Goal: Information Seeking & Learning: Learn about a topic

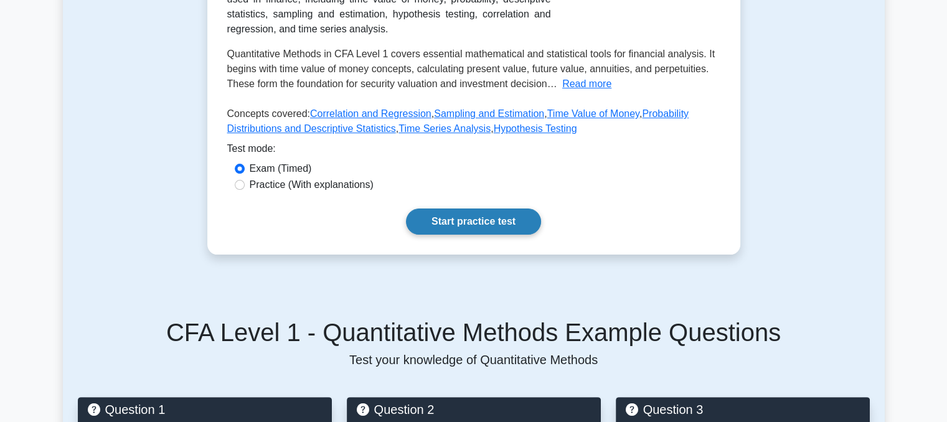
scroll to position [258, 0]
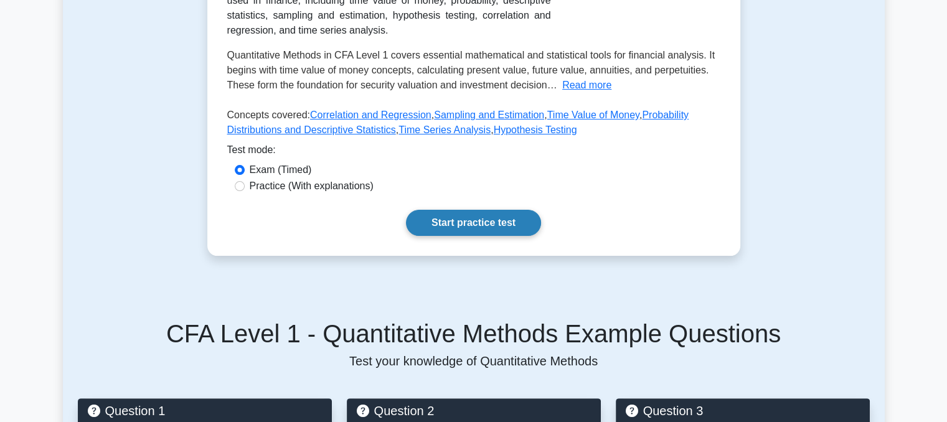
click at [493, 223] on link "Start practice test" at bounding box center [473, 223] width 135 height 26
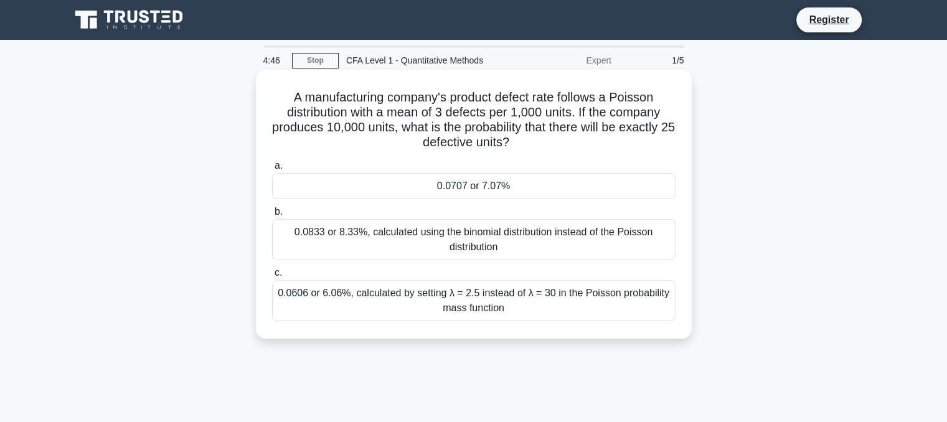
click at [401, 239] on div "0.0833 or 8.33%, calculated using the binomial distribution instead of the Pois…" at bounding box center [474, 239] width 404 height 41
click at [272, 216] on input "b. 0.0833 or 8.33%, calculated using the binomial distribution instead of the P…" at bounding box center [272, 212] width 0 height 8
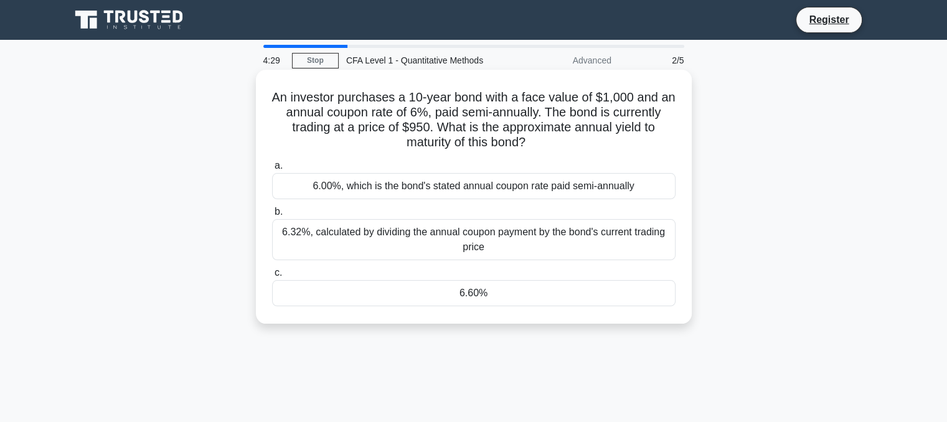
click at [409, 237] on div "6.32%, calculated by dividing the annual coupon payment by the bond's current t…" at bounding box center [474, 239] width 404 height 41
click at [272, 216] on input "b. 6.32%, calculated by dividing the annual coupon payment by the bond's curren…" at bounding box center [272, 212] width 0 height 8
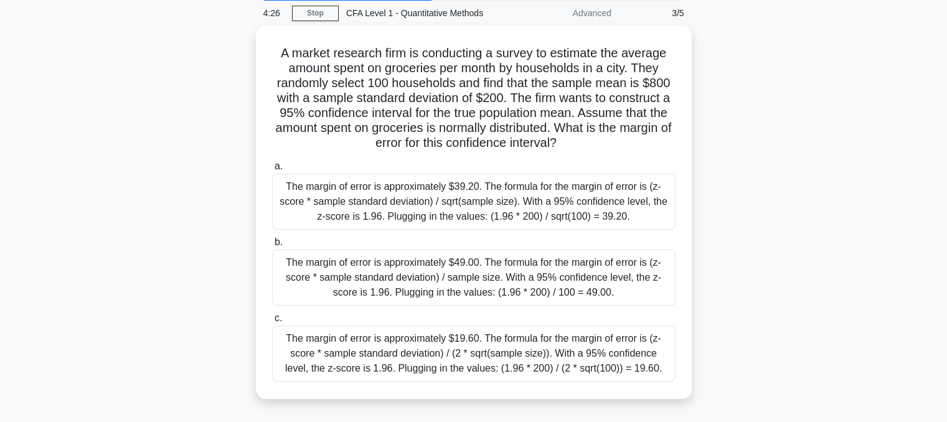
scroll to position [47, 0]
click at [409, 237] on label "b. The margin of error is approximately $49.00. The formula for the margin of e…" at bounding box center [474, 270] width 404 height 71
click at [272, 239] on input "b. The margin of error is approximately $49.00. The formula for the margin of e…" at bounding box center [272, 243] width 0 height 8
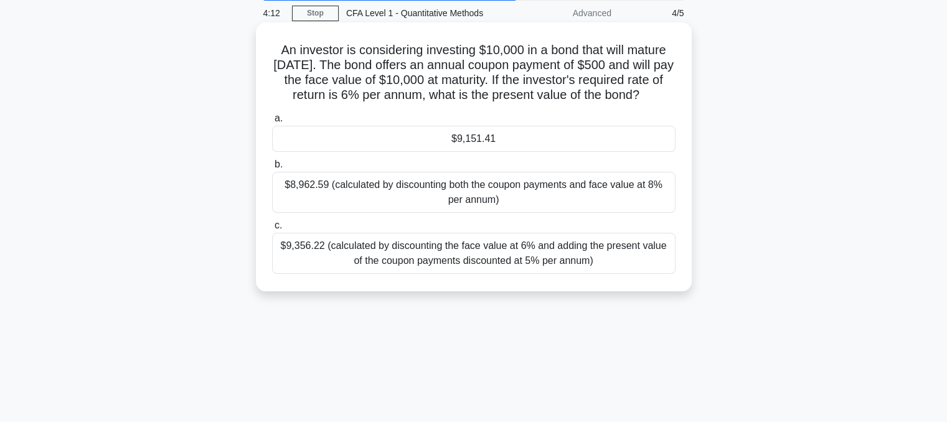
scroll to position [0, 0]
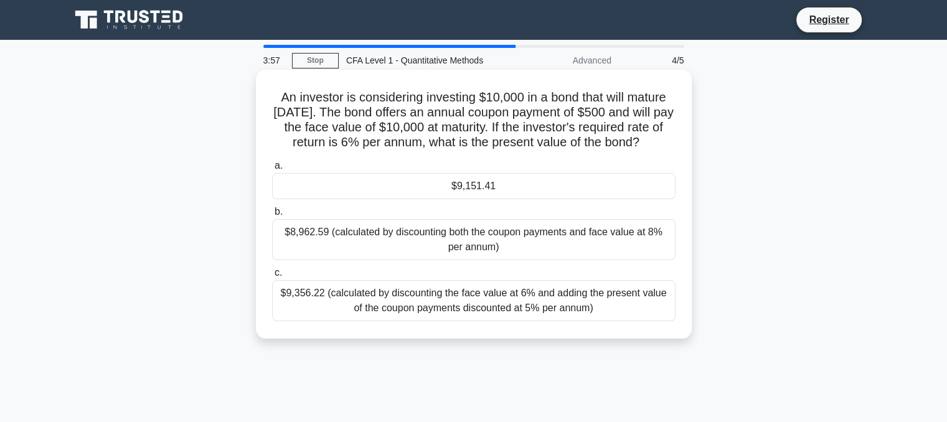
click at [410, 186] on div "$9,151.41" at bounding box center [474, 186] width 404 height 26
click at [272, 170] on input "a. $9,151.41" at bounding box center [272, 166] width 0 height 8
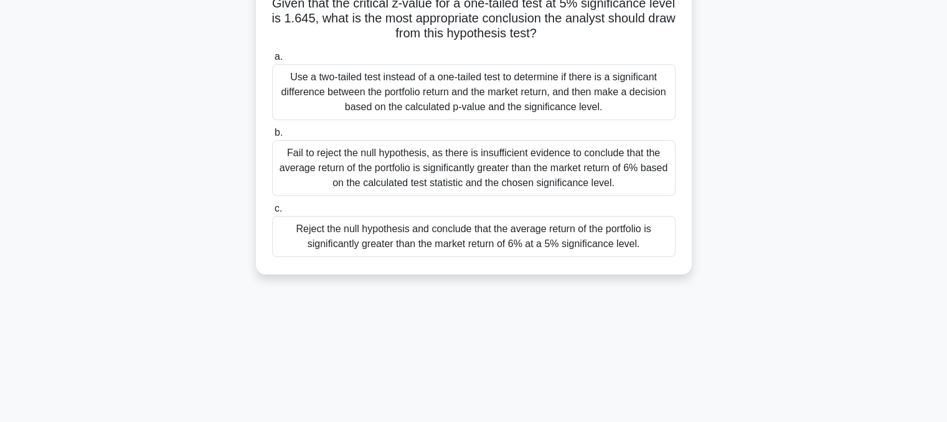
scroll to position [154, 0]
click at [460, 220] on div "Reject the null hypothesis and conclude that the average return of the portfoli…" at bounding box center [474, 235] width 404 height 41
click at [272, 212] on input "c. Reject the null hypothesis and conclude that the average return of the portf…" at bounding box center [272, 208] width 0 height 8
